Goal: Book appointment/travel/reservation

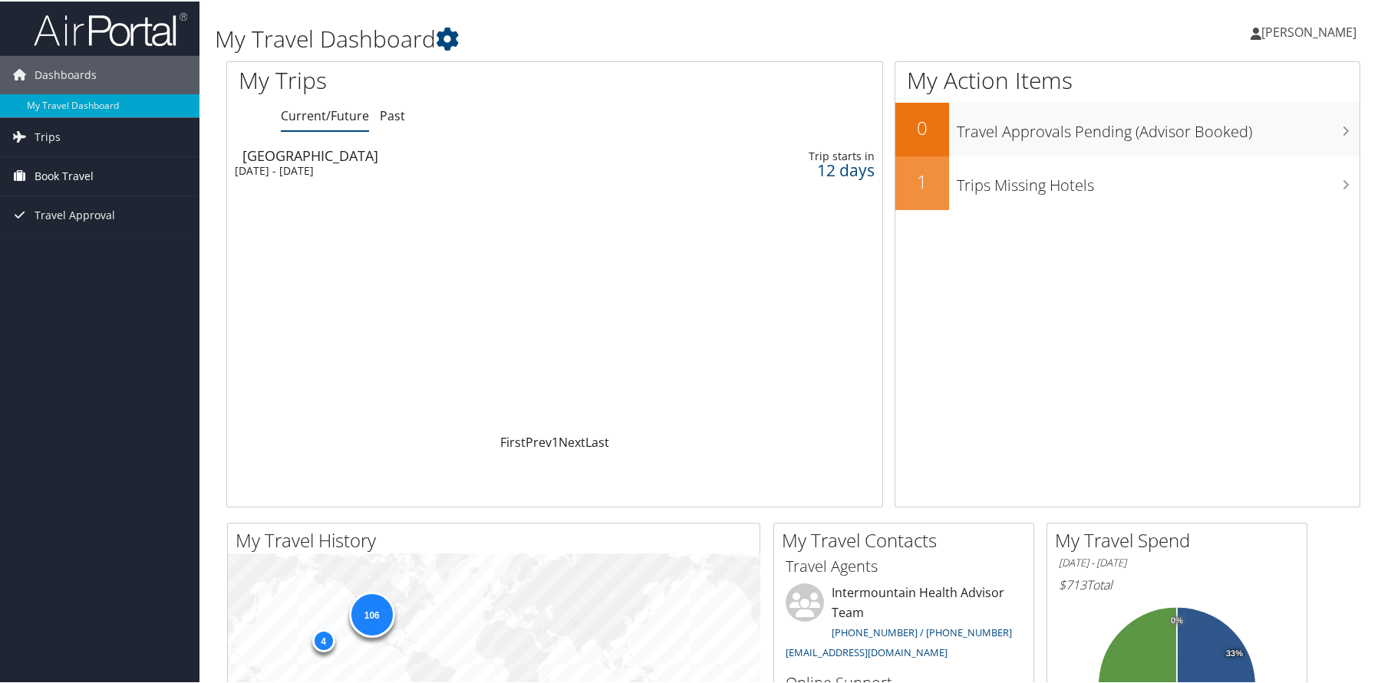
click at [70, 179] on span "Book Travel" at bounding box center [64, 175] width 59 height 38
click at [81, 254] on link "Book/Manage Online Trips" at bounding box center [99, 251] width 199 height 23
click at [58, 251] on link "Book/Manage Online Trips" at bounding box center [99, 251] width 199 height 23
click at [67, 248] on link "Book/Manage Online Trips" at bounding box center [99, 251] width 199 height 23
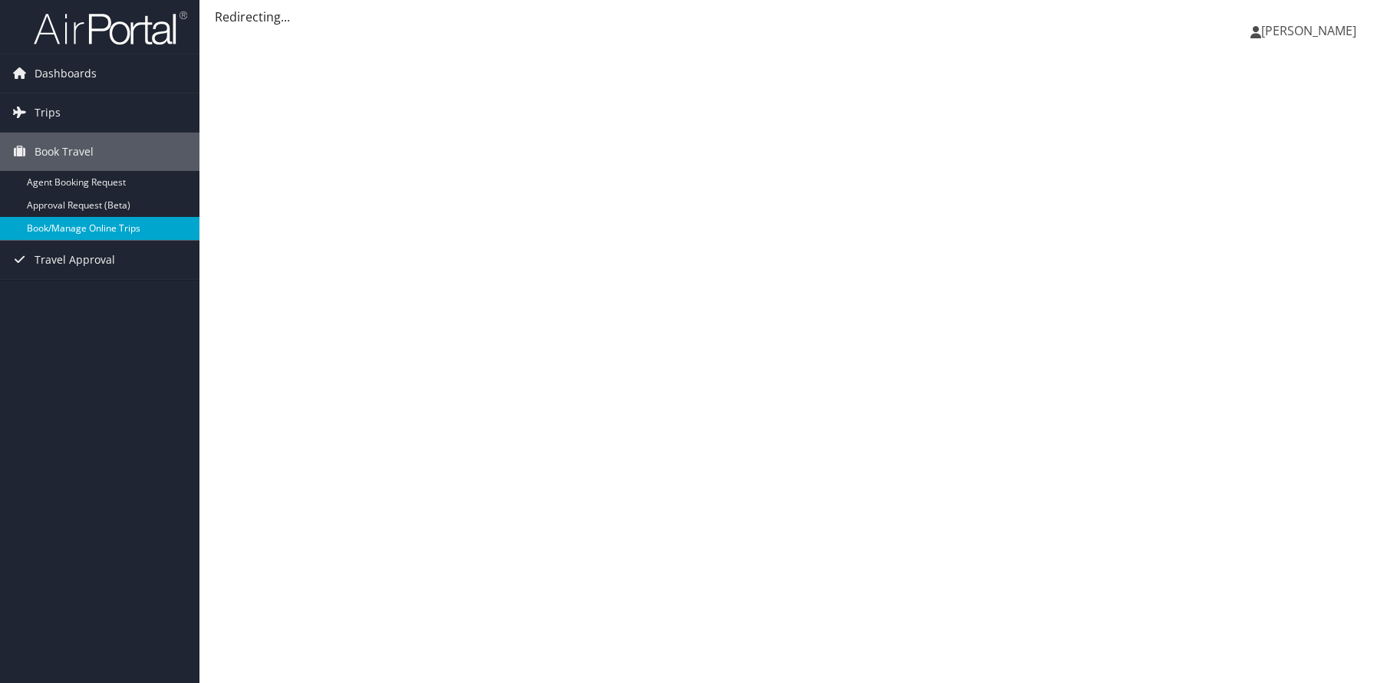
click at [78, 225] on link "Book/Manage Online Trips" at bounding box center [99, 228] width 199 height 23
